Goal: Task Accomplishment & Management: Complete application form

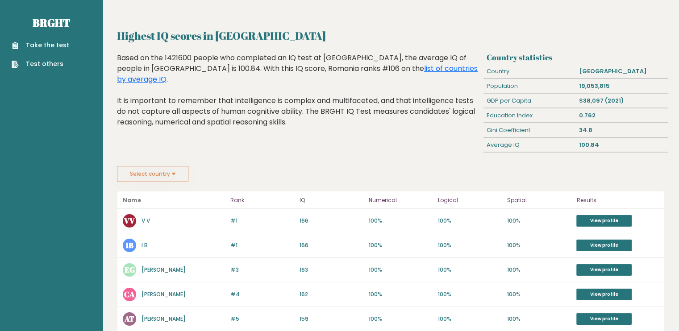
click at [141, 155] on div "Highest IQ scores in [GEOGRAPHIC_DATA] Based on the 1421600 people who complete…" at bounding box center [299, 109] width 370 height 113
click at [149, 179] on button "Select country" at bounding box center [152, 174] width 71 height 16
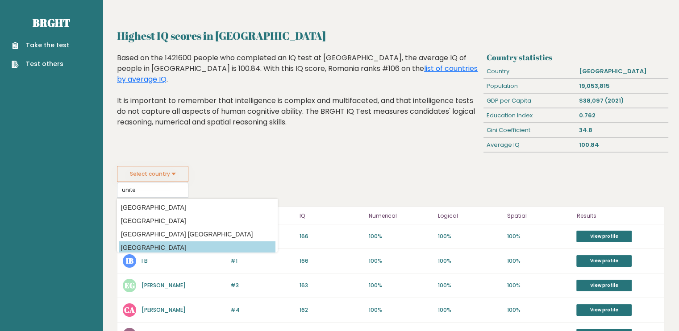
click at [171, 248] on option "United States of America" at bounding box center [197, 247] width 156 height 13
type input "United States of America"
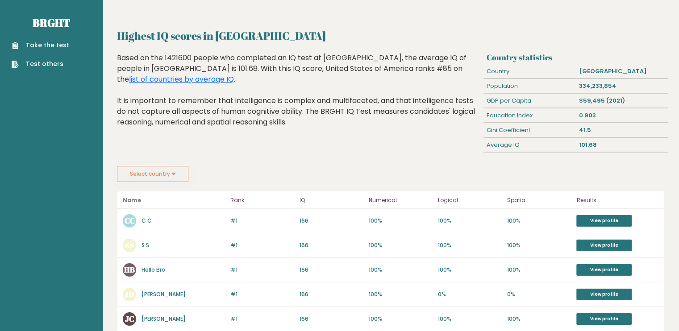
click at [401, 153] on div "Highest IQ scores in United States Of America Based on the 1421600 people who c…" at bounding box center [299, 109] width 370 height 113
click at [168, 167] on button "Select country" at bounding box center [152, 174] width 71 height 16
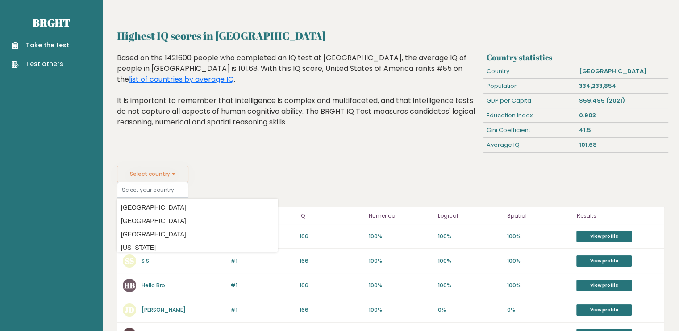
click at [328, 120] on div "Based on the 1421600 people who completed an IQ test at BRGHT, the average IQ o…" at bounding box center [298, 97] width 363 height 88
click at [37, 42] on link "Take the test" at bounding box center [41, 45] width 58 height 9
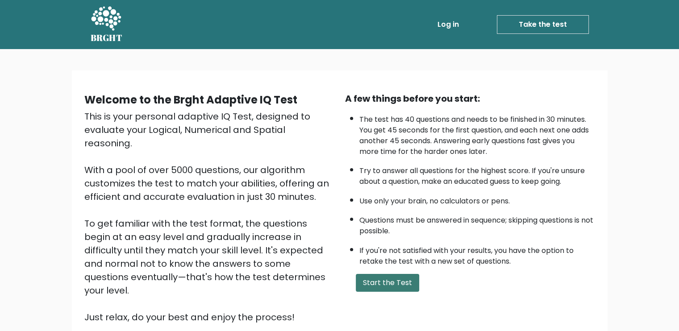
click at [390, 282] on button "Start the Test" at bounding box center [387, 283] width 63 height 18
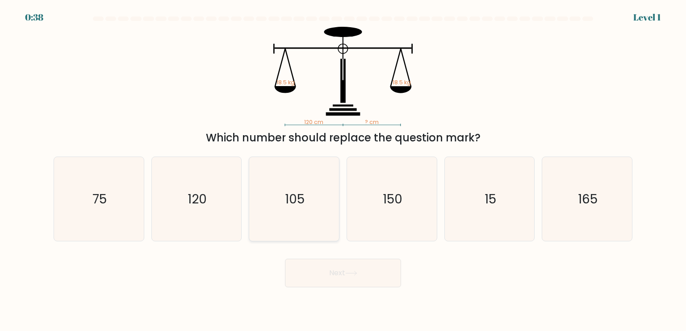
click at [305, 191] on icon "105" at bounding box center [294, 199] width 84 height 84
click at [343, 170] on input "c. 105" at bounding box center [343, 168] width 0 height 4
radio input "true"
click at [180, 214] on icon "120" at bounding box center [196, 199] width 84 height 84
click at [343, 170] on input "b. 120" at bounding box center [343, 168] width 0 height 4
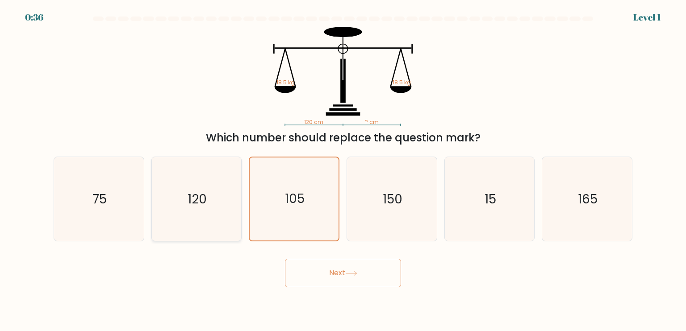
radio input "true"
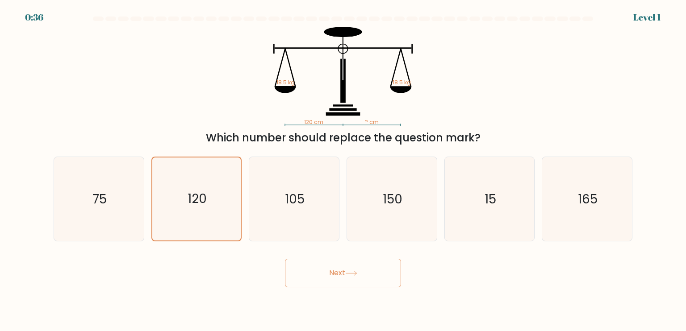
click at [315, 271] on button "Next" at bounding box center [343, 273] width 116 height 29
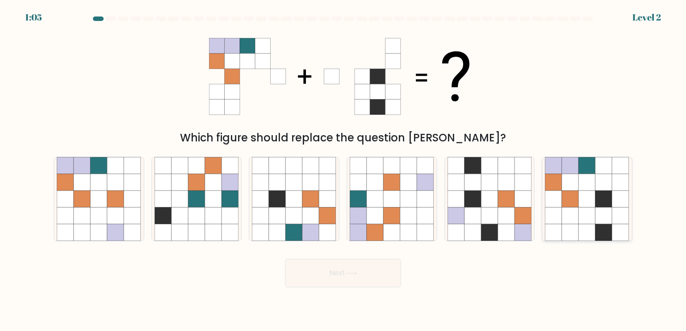
click at [611, 229] on icon at bounding box center [603, 232] width 17 height 17
click at [343, 170] on input "f." at bounding box center [343, 168] width 0 height 4
radio input "true"
click at [352, 267] on button "Next" at bounding box center [343, 273] width 116 height 29
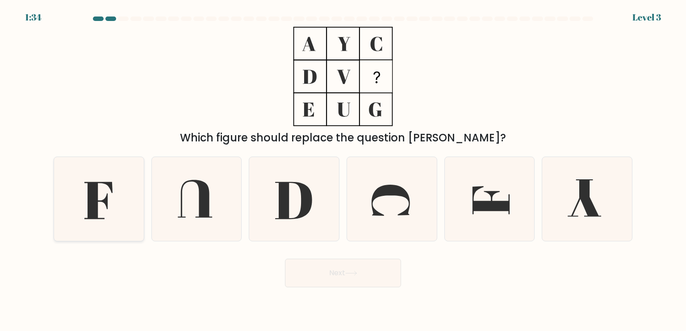
click at [111, 208] on icon at bounding box center [99, 199] width 84 height 84
click at [343, 170] on input "a." at bounding box center [343, 168] width 0 height 4
radio input "true"
click at [312, 276] on button "Next" at bounding box center [343, 273] width 116 height 29
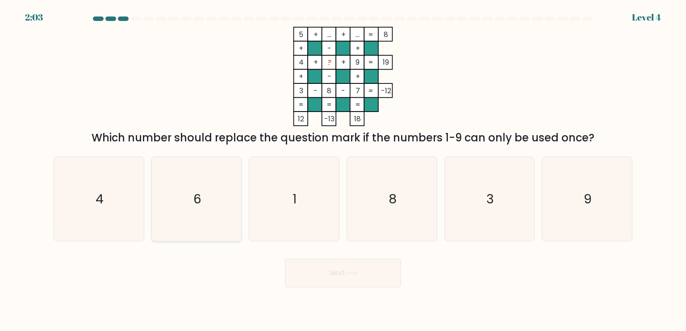
click at [212, 198] on icon "6" at bounding box center [196, 199] width 84 height 84
click at [343, 170] on input "b. 6" at bounding box center [343, 168] width 0 height 4
radio input "true"
click at [335, 261] on button "Next" at bounding box center [343, 273] width 116 height 29
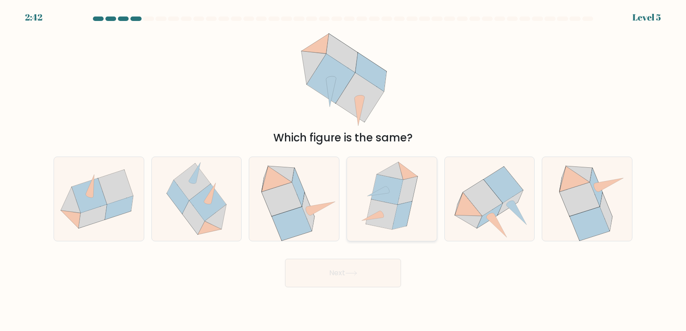
click at [405, 220] on icon at bounding box center [402, 215] width 20 height 28
click at [343, 170] on input "d." at bounding box center [343, 168] width 0 height 4
radio input "true"
click at [365, 272] on button "Next" at bounding box center [343, 273] width 116 height 29
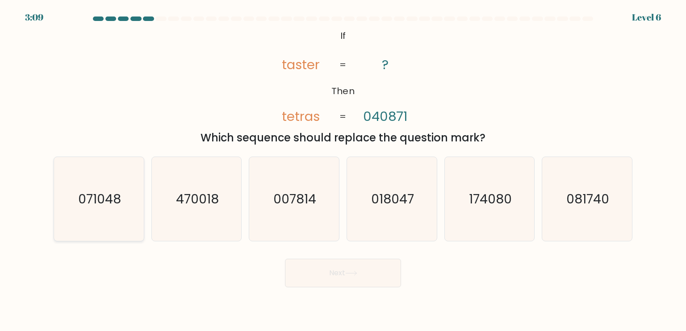
click at [103, 220] on icon "071048" at bounding box center [99, 199] width 84 height 84
click at [343, 170] on input "a. 071048" at bounding box center [343, 168] width 0 height 4
radio input "true"
click at [346, 276] on button "Next" at bounding box center [343, 273] width 116 height 29
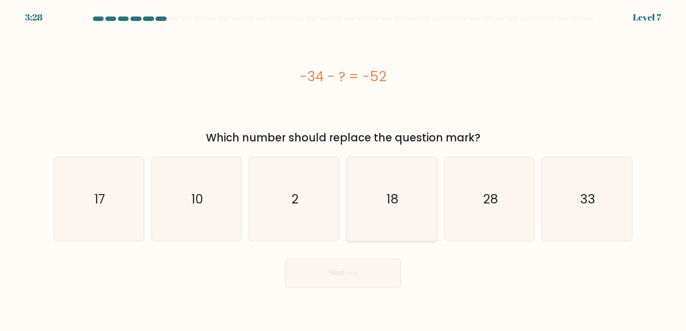
click at [380, 217] on icon "18" at bounding box center [391, 199] width 84 height 84
click at [343, 170] on input "d. 18" at bounding box center [343, 168] width 0 height 4
radio input "true"
click at [361, 282] on button "Next" at bounding box center [343, 273] width 116 height 29
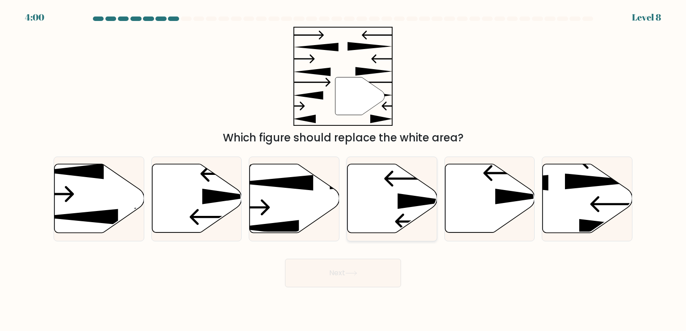
click at [403, 182] on icon at bounding box center [392, 198] width 90 height 69
click at [343, 170] on input "d." at bounding box center [343, 168] width 0 height 4
radio input "true"
click at [349, 278] on button "Next" at bounding box center [343, 273] width 116 height 29
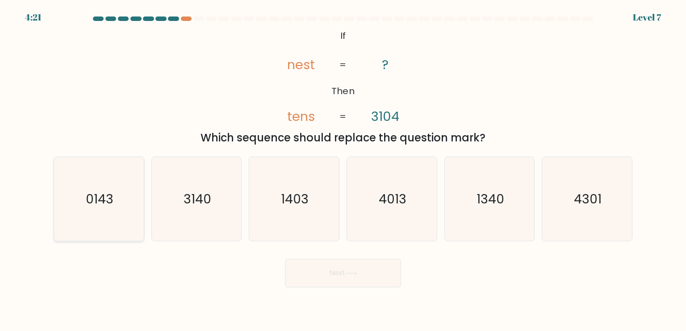
click at [98, 220] on icon "0143" at bounding box center [99, 199] width 84 height 84
click at [343, 170] on input "a. 0143" at bounding box center [343, 168] width 0 height 4
radio input "true"
click at [333, 281] on button "Next" at bounding box center [343, 273] width 116 height 29
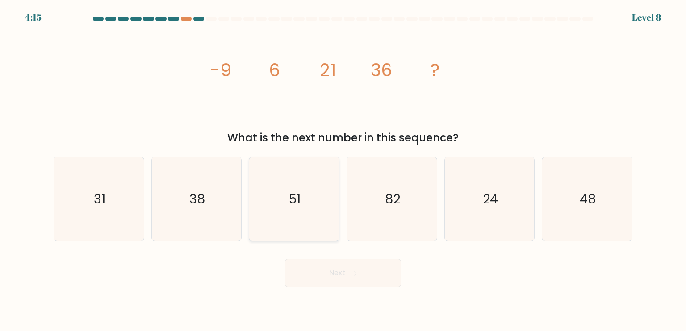
click at [305, 213] on icon "51" at bounding box center [294, 199] width 84 height 84
click at [343, 170] on input "c. 51" at bounding box center [343, 168] width 0 height 4
radio input "true"
click at [346, 265] on button "Next" at bounding box center [343, 273] width 116 height 29
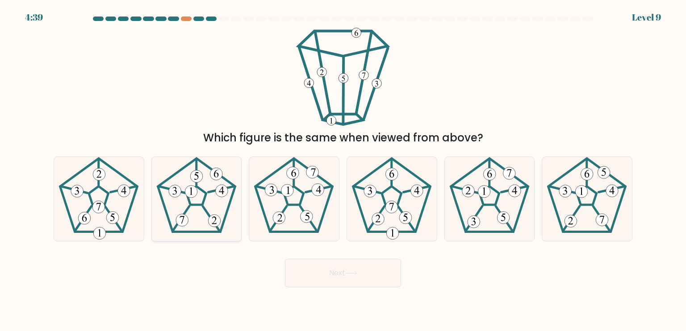
click at [214, 196] on icon at bounding box center [196, 199] width 84 height 84
click at [343, 170] on input "b." at bounding box center [343, 168] width 0 height 4
radio input "true"
click at [214, 196] on icon at bounding box center [196, 199] width 83 height 83
click at [343, 170] on input "b." at bounding box center [343, 168] width 0 height 4
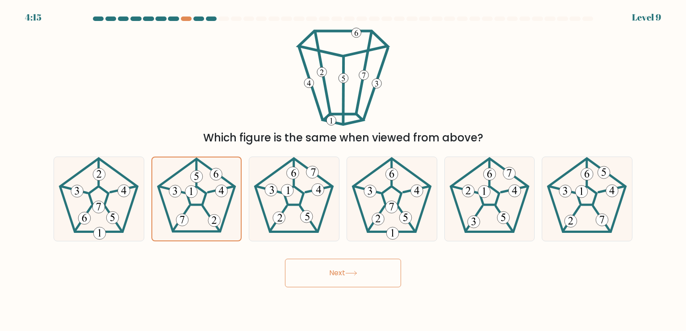
click at [386, 274] on button "Next" at bounding box center [343, 273] width 116 height 29
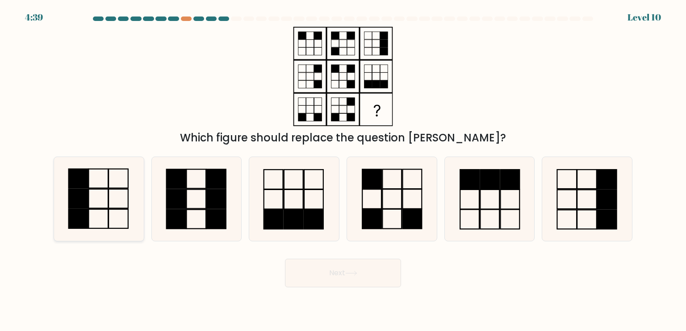
click at [99, 230] on icon at bounding box center [99, 199] width 84 height 84
click at [343, 170] on input "a." at bounding box center [343, 168] width 0 height 4
radio input "true"
click at [363, 273] on button "Next" at bounding box center [343, 273] width 116 height 29
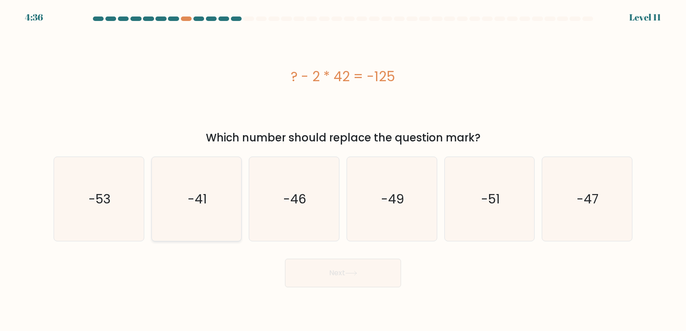
click at [190, 183] on icon "-41" at bounding box center [196, 199] width 84 height 84
click at [343, 170] on input "b. -41" at bounding box center [343, 168] width 0 height 4
radio input "true"
click at [342, 267] on button "Next" at bounding box center [343, 273] width 116 height 29
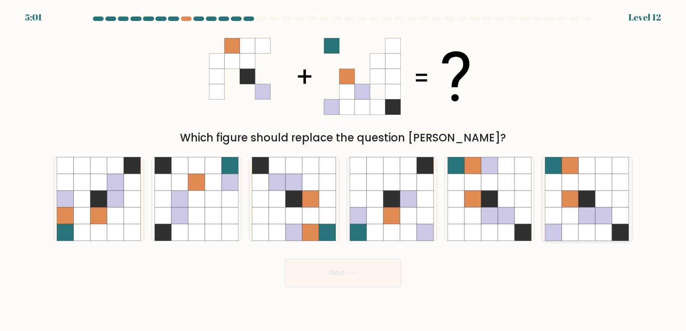
click at [602, 222] on icon at bounding box center [603, 216] width 17 height 17
click at [343, 170] on input "f." at bounding box center [343, 168] width 0 height 4
radio input "true"
click at [387, 270] on button "Next" at bounding box center [343, 273] width 116 height 29
click at [353, 274] on icon at bounding box center [351, 273] width 12 height 5
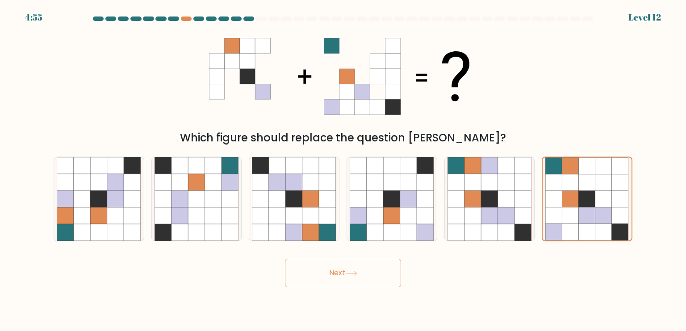
click at [364, 268] on button "Next" at bounding box center [343, 273] width 116 height 29
click at [554, 192] on icon at bounding box center [553, 199] width 17 height 17
click at [343, 170] on input "f." at bounding box center [343, 168] width 0 height 4
drag, startPoint x: 341, startPoint y: 283, endPoint x: 336, endPoint y: 275, distance: 9.6
click at [337, 278] on button "Next" at bounding box center [343, 273] width 116 height 29
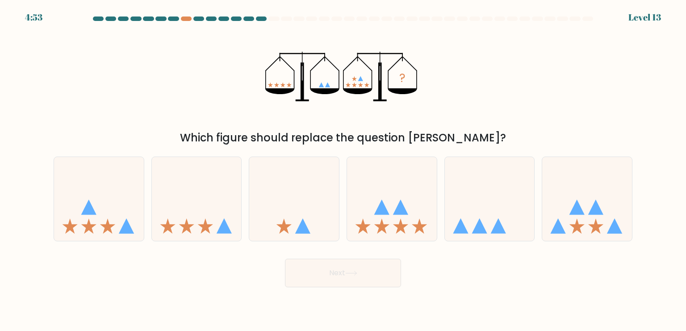
click at [336, 274] on button "Next" at bounding box center [343, 273] width 116 height 29
click at [466, 260] on div "Next" at bounding box center [342, 269] width 589 height 35
click at [492, 182] on icon at bounding box center [490, 199] width 90 height 74
click at [343, 170] on input "e." at bounding box center [343, 168] width 0 height 4
radio input "true"
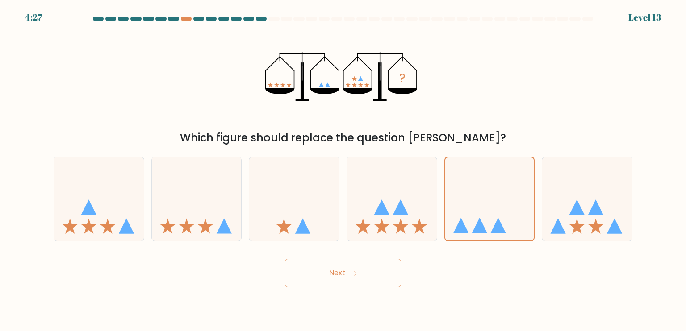
click at [390, 280] on button "Next" at bounding box center [343, 273] width 116 height 29
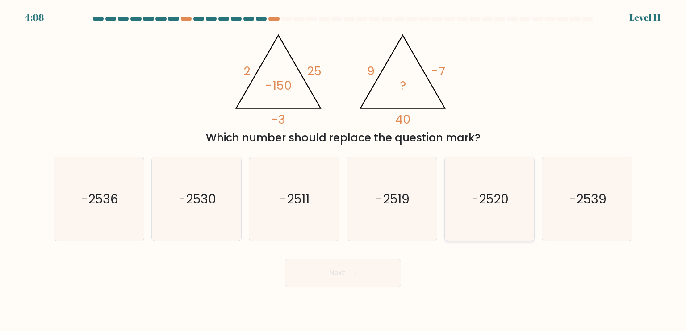
click at [477, 202] on text "-2520" at bounding box center [489, 199] width 37 height 18
click at [343, 170] on input "e. -2520" at bounding box center [343, 168] width 0 height 4
radio input "true"
click at [339, 272] on button "Next" at bounding box center [343, 273] width 116 height 29
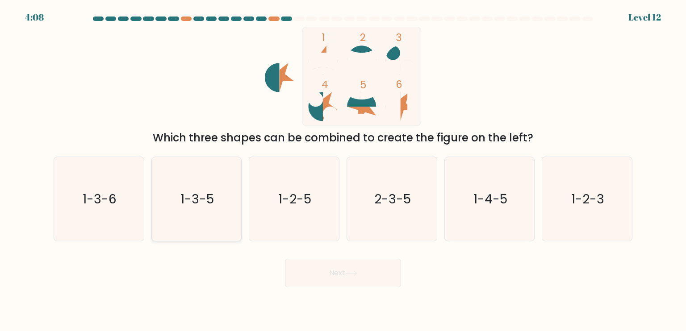
click at [195, 218] on icon "1-3-5" at bounding box center [196, 199] width 84 height 84
click at [343, 170] on input "b. 1-3-5" at bounding box center [343, 168] width 0 height 4
radio input "true"
click at [225, 214] on icon "1-3-5" at bounding box center [196, 199] width 83 height 83
click at [343, 170] on input "b. 1-3-5" at bounding box center [343, 168] width 0 height 4
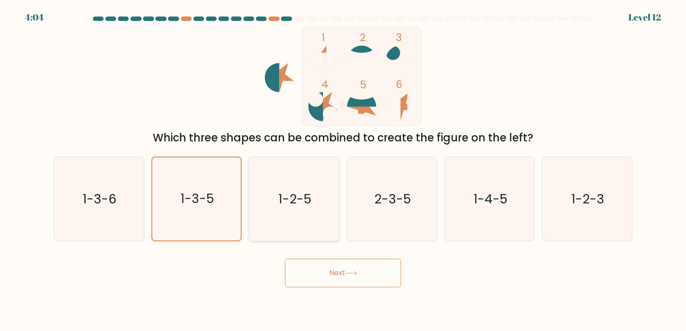
click at [302, 191] on text "1-2-5" at bounding box center [294, 199] width 33 height 18
click at [343, 170] on input "c. 1-2-5" at bounding box center [343, 168] width 0 height 4
radio input "true"
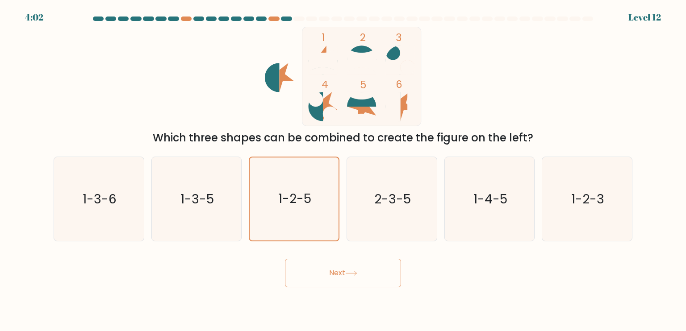
click at [328, 269] on button "Next" at bounding box center [343, 273] width 116 height 29
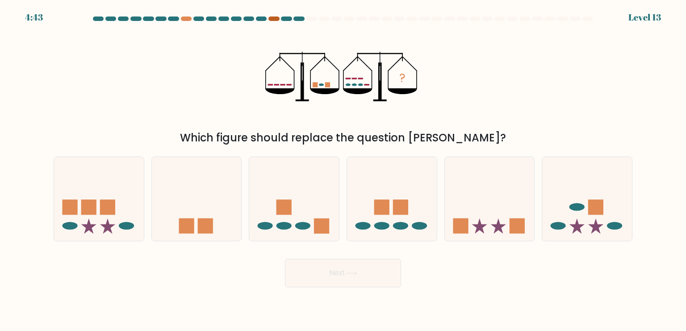
click at [272, 18] on div at bounding box center [273, 19] width 11 height 4
click at [187, 20] on div at bounding box center [186, 19] width 11 height 4
click at [274, 19] on div at bounding box center [273, 19] width 11 height 4
click at [409, 219] on icon at bounding box center [392, 199] width 90 height 74
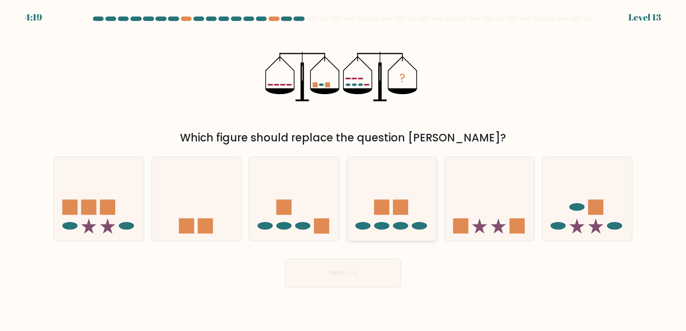
click at [343, 170] on input "d." at bounding box center [343, 168] width 0 height 4
radio input "true"
click at [375, 275] on button "Next" at bounding box center [343, 273] width 116 height 29
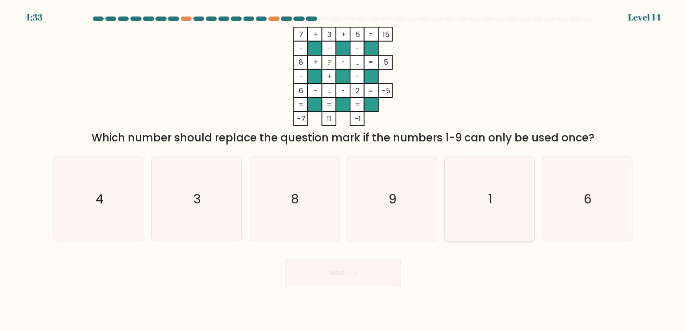
click at [478, 179] on icon "1" at bounding box center [489, 199] width 84 height 84
click at [343, 170] on input "e. 1" at bounding box center [343, 168] width 0 height 4
radio input "true"
click at [381, 268] on button "Next" at bounding box center [343, 273] width 116 height 29
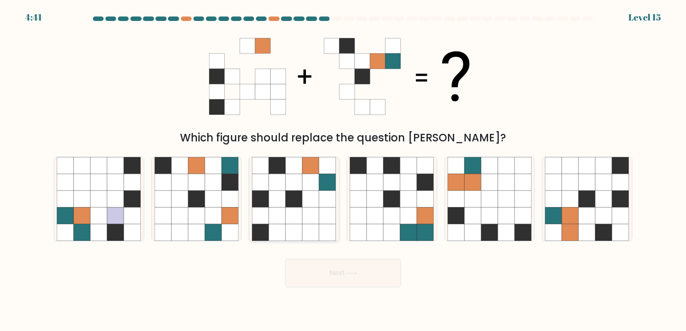
click at [313, 193] on icon at bounding box center [310, 199] width 17 height 17
click at [343, 170] on input "c." at bounding box center [343, 168] width 0 height 4
radio input "true"
click at [594, 196] on icon at bounding box center [586, 199] width 17 height 17
click at [343, 170] on input "f." at bounding box center [343, 168] width 0 height 4
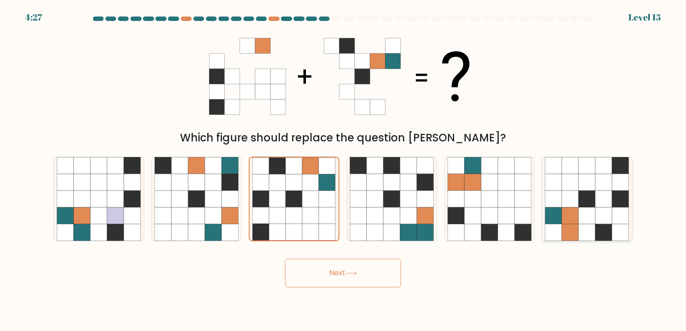
radio input "true"
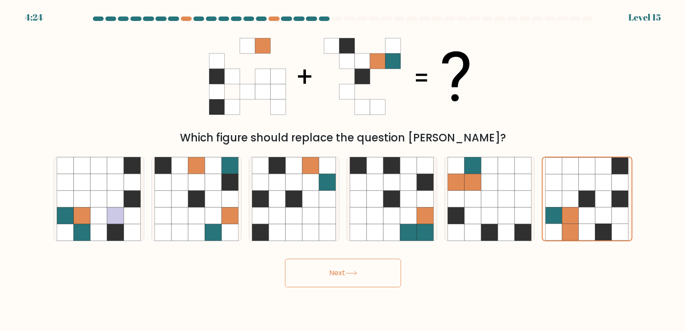
click at [351, 271] on icon at bounding box center [351, 273] width 12 height 5
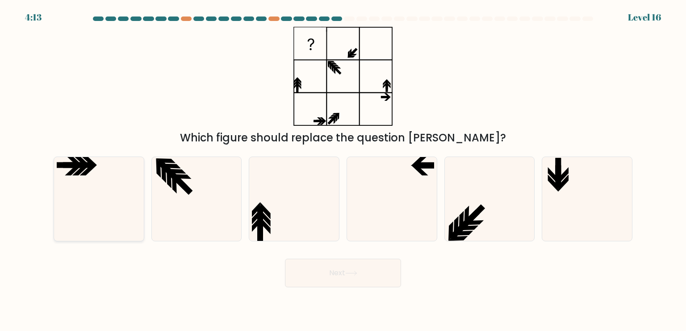
click at [93, 198] on icon at bounding box center [99, 199] width 84 height 84
click at [343, 170] on input "a." at bounding box center [343, 168] width 0 height 4
radio input "true"
click at [315, 262] on button "Next" at bounding box center [343, 273] width 116 height 29
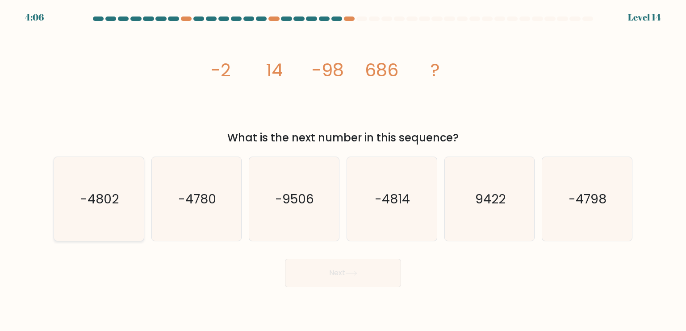
click at [83, 217] on icon "-4802" at bounding box center [99, 199] width 84 height 84
click at [343, 170] on input "a. -4802" at bounding box center [343, 168] width 0 height 4
radio input "true"
click at [348, 280] on button "Next" at bounding box center [343, 273] width 116 height 29
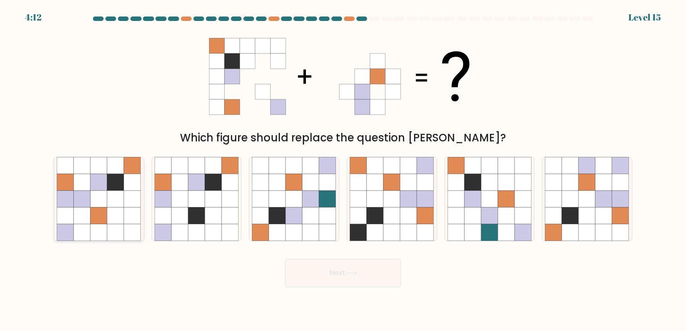
click at [120, 237] on icon at bounding box center [115, 232] width 17 height 17
click at [343, 170] on input "a." at bounding box center [343, 168] width 0 height 4
radio input "true"
click at [321, 278] on button "Next" at bounding box center [343, 273] width 116 height 29
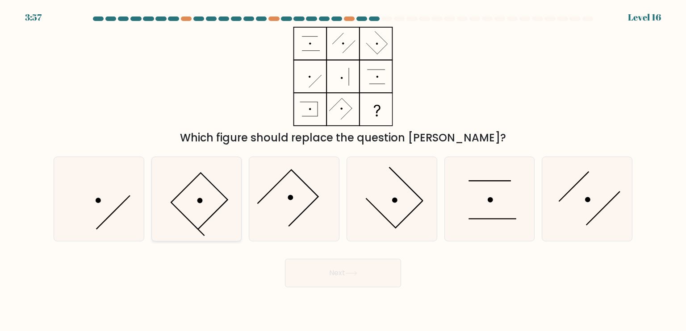
click at [215, 201] on icon at bounding box center [196, 199] width 84 height 84
click at [343, 170] on input "b." at bounding box center [343, 168] width 0 height 4
radio input "true"
click at [319, 267] on button "Next" at bounding box center [343, 273] width 116 height 29
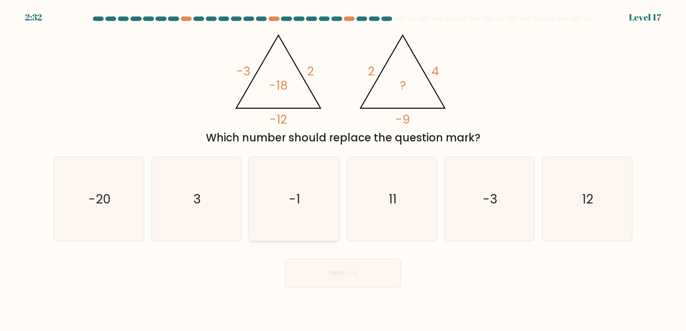
click at [291, 189] on icon "-1" at bounding box center [294, 199] width 84 height 84
click at [343, 170] on input "c. -1" at bounding box center [343, 168] width 0 height 4
radio input "true"
click at [341, 270] on button "Next" at bounding box center [343, 273] width 116 height 29
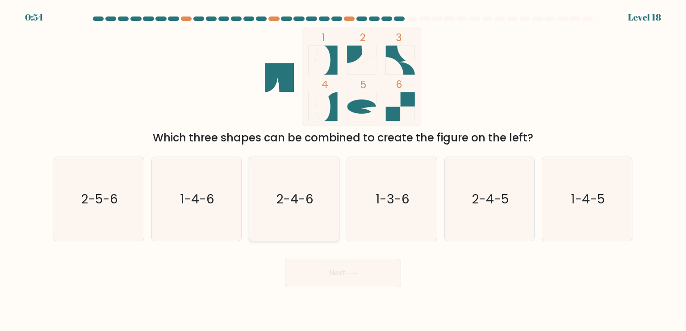
click at [308, 190] on icon "2-4-6" at bounding box center [294, 199] width 84 height 84
click at [343, 170] on input "c. 2-4-6" at bounding box center [343, 168] width 0 height 4
radio input "true"
click at [322, 272] on button "Next" at bounding box center [343, 273] width 116 height 29
